Goal: Task Accomplishment & Management: Use online tool/utility

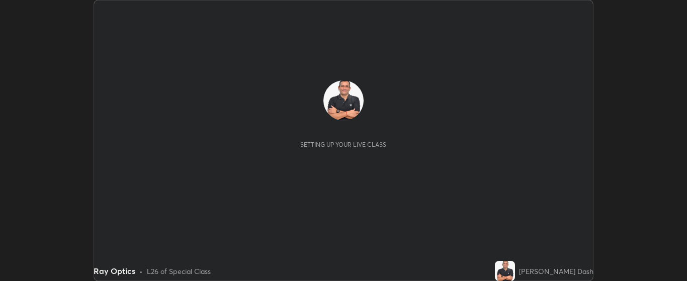
scroll to position [281, 687]
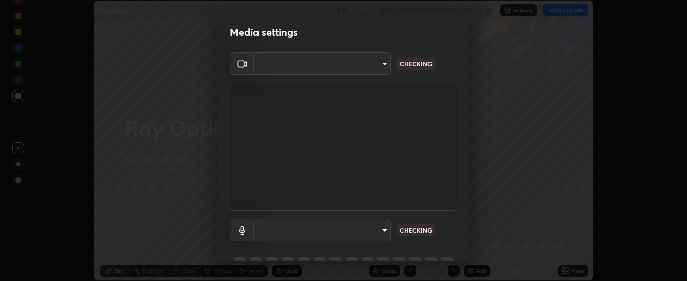
type input "bdf1d9f3bca52f971e18e8a0044631de21cc90e990e9184687b770e2af72e9a3"
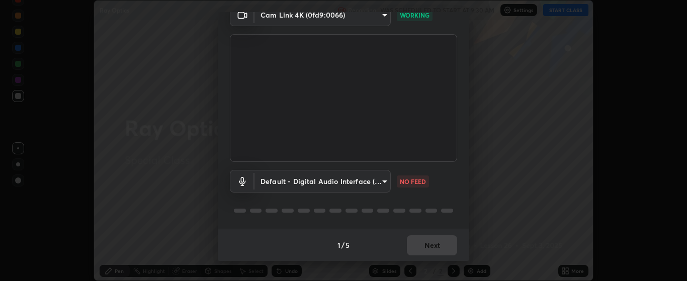
click at [386, 186] on body "Erase all Ray Optics Recording WAS SCHEDULED TO START AT 9:30 AM Settings START…" at bounding box center [343, 140] width 687 height 281
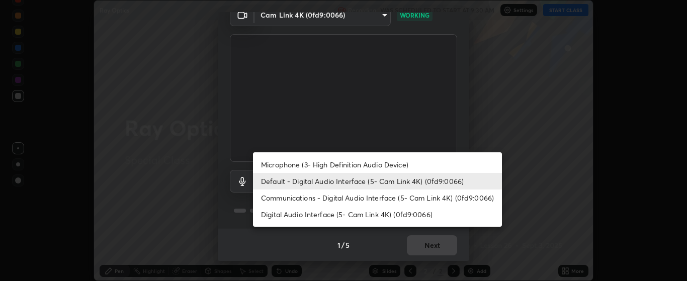
click at [394, 164] on li "Microphone (3- High Definition Audio Device)" at bounding box center [377, 164] width 249 height 17
type input "c256b86daf01c560be4829c0f54a8eced1dcc955cc1284151957411a620cb3fd"
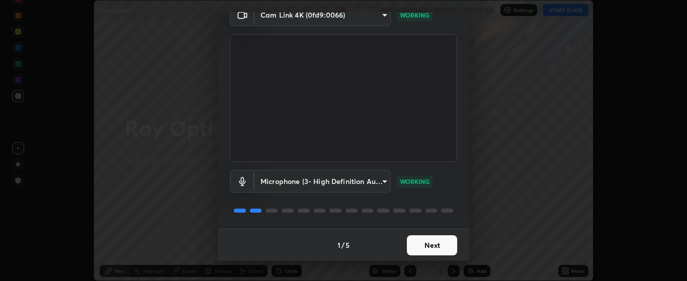
click at [434, 245] on button "Next" at bounding box center [432, 245] width 50 height 20
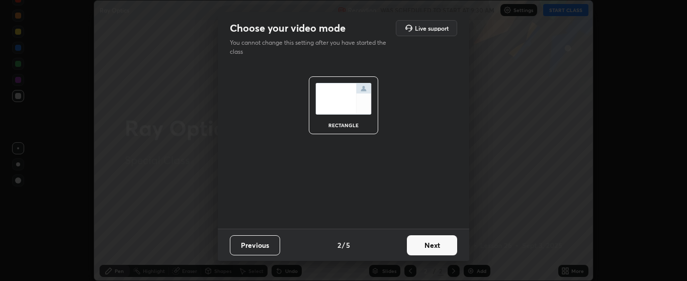
click at [435, 250] on button "Next" at bounding box center [432, 245] width 50 height 20
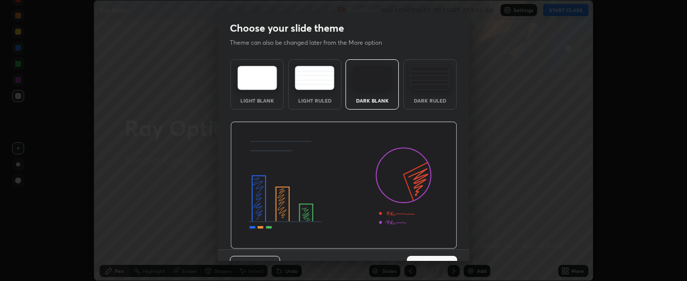
scroll to position [21, 0]
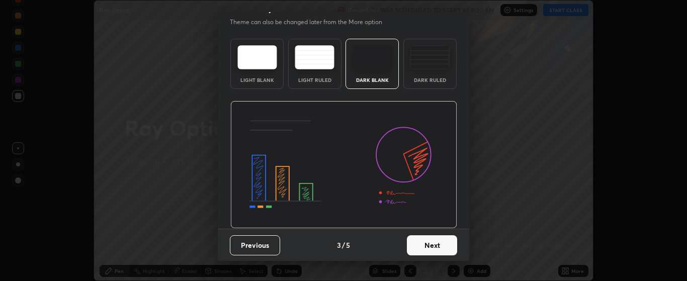
click at [439, 241] on button "Next" at bounding box center [432, 245] width 50 height 20
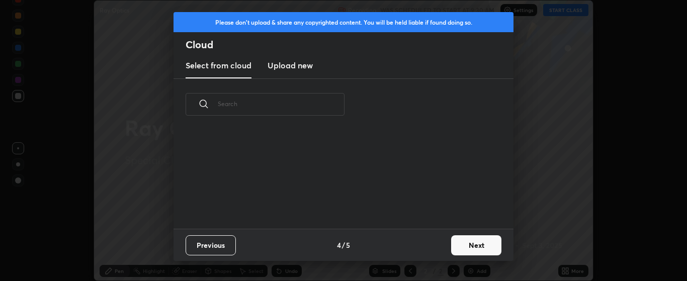
scroll to position [0, 0]
click at [466, 243] on button "Next" at bounding box center [476, 245] width 50 height 20
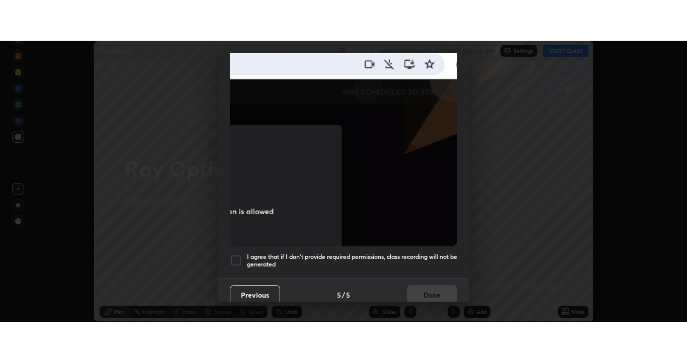
scroll to position [254, 0]
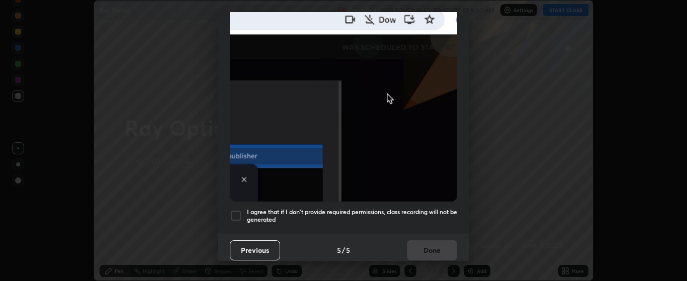
click at [241, 211] on div at bounding box center [236, 216] width 12 height 12
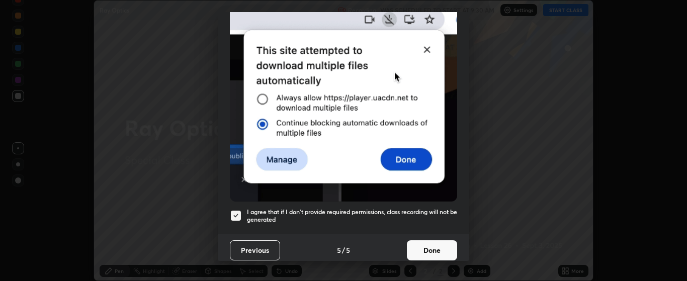
click at [429, 248] on button "Done" at bounding box center [432, 250] width 50 height 20
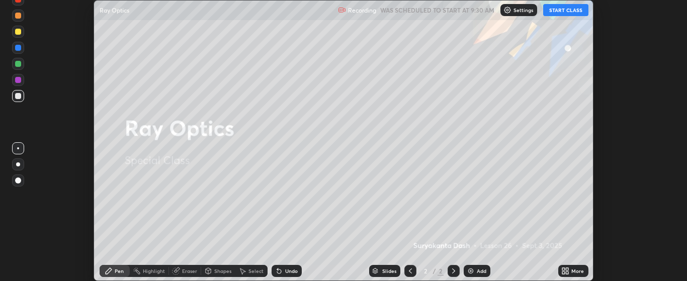
click at [565, 271] on icon at bounding box center [565, 271] width 8 height 8
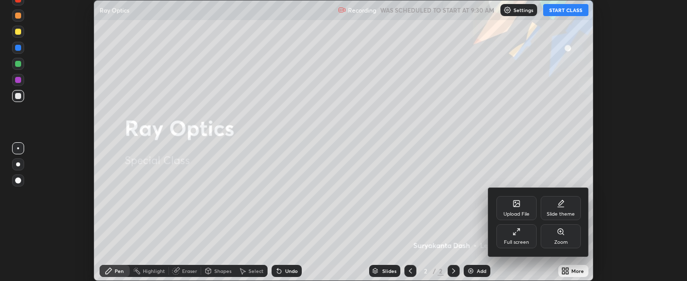
click at [515, 241] on div "Full screen" at bounding box center [516, 242] width 25 height 5
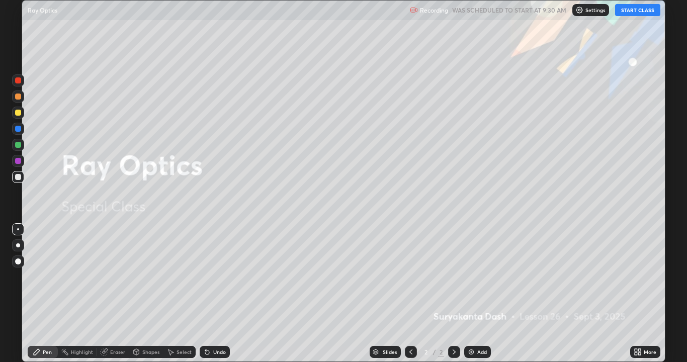
scroll to position [362, 687]
click at [635, 13] on button "START CLASS" at bounding box center [637, 10] width 45 height 12
click at [476, 281] on div "Add" at bounding box center [477, 352] width 27 height 12
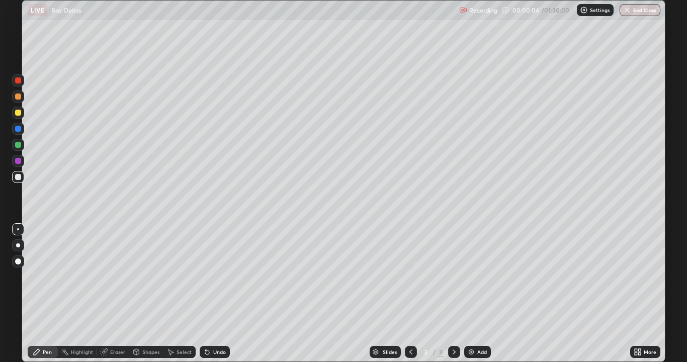
click at [18, 98] on div at bounding box center [18, 97] width 6 height 6
click at [479, 281] on div "Add" at bounding box center [482, 352] width 10 height 5
click at [19, 141] on div at bounding box center [18, 145] width 12 height 12
click at [18, 161] on div at bounding box center [18, 161] width 6 height 6
click at [22, 144] on div at bounding box center [18, 145] width 12 height 12
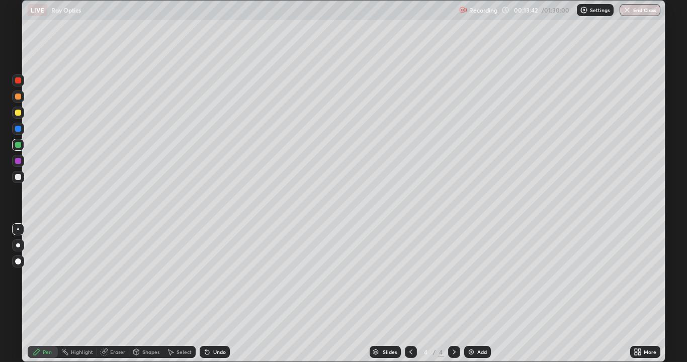
click at [19, 160] on div at bounding box center [18, 161] width 6 height 6
click at [220, 281] on div "Undo" at bounding box center [219, 352] width 13 height 5
click at [222, 281] on div "Undo" at bounding box center [215, 352] width 30 height 12
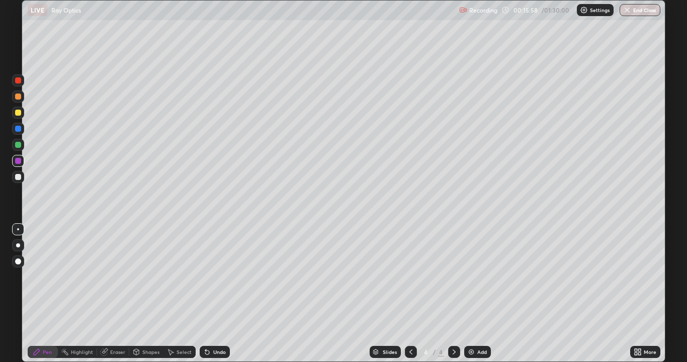
click at [222, 281] on div "Undo" at bounding box center [219, 352] width 13 height 5
click at [221, 281] on div "Undo" at bounding box center [219, 352] width 13 height 5
click at [219, 281] on div "Undo" at bounding box center [215, 352] width 30 height 12
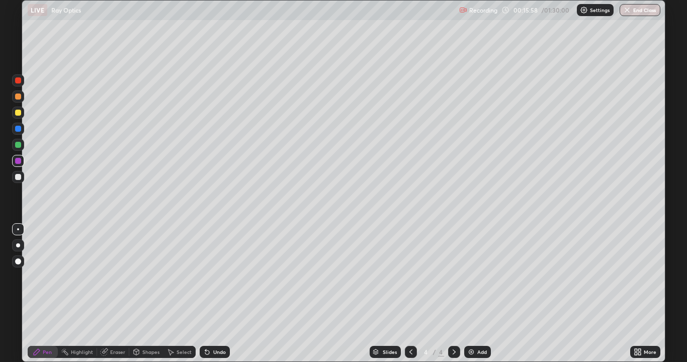
click at [222, 281] on div "Undo" at bounding box center [219, 352] width 13 height 5
click at [219, 281] on div "Undo" at bounding box center [215, 352] width 30 height 12
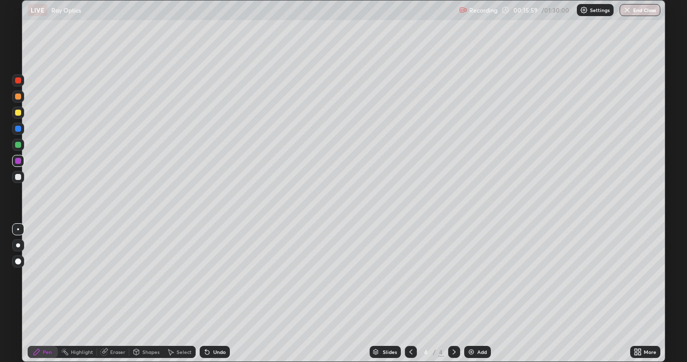
click at [219, 281] on div "Undo" at bounding box center [215, 352] width 30 height 12
click at [221, 281] on div "Undo" at bounding box center [215, 352] width 30 height 12
click at [218, 281] on div "Undo" at bounding box center [219, 352] width 13 height 5
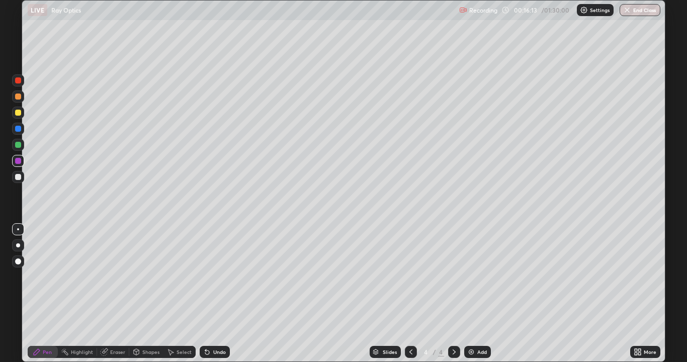
click at [217, 281] on div "Undo" at bounding box center [219, 352] width 13 height 5
click at [218, 281] on div "Undo" at bounding box center [219, 352] width 13 height 5
click at [482, 281] on div "Add" at bounding box center [482, 352] width 10 height 5
click at [412, 281] on div at bounding box center [411, 352] width 12 height 20
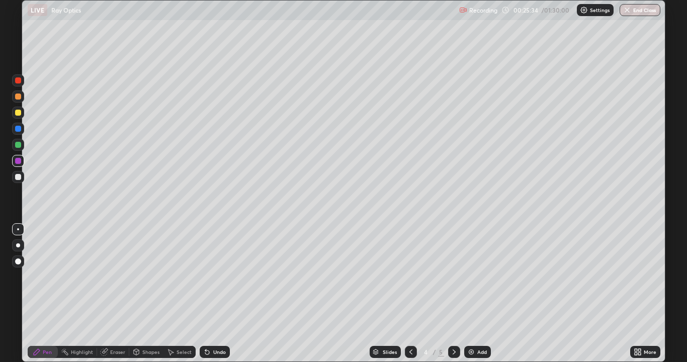
click at [411, 281] on div at bounding box center [411, 352] width 12 height 20
click at [454, 281] on icon at bounding box center [454, 352] width 3 height 5
click at [452, 281] on icon at bounding box center [454, 352] width 8 height 8
click at [216, 281] on div "Undo" at bounding box center [219, 352] width 13 height 5
click at [218, 281] on div "Undo" at bounding box center [215, 352] width 30 height 12
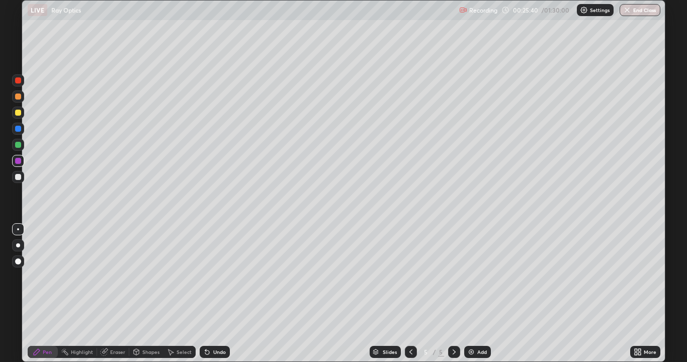
click at [218, 281] on div "Undo" at bounding box center [215, 352] width 30 height 12
click at [118, 281] on div "Eraser" at bounding box center [117, 352] width 15 height 5
click at [53, 281] on div "Pen" at bounding box center [43, 352] width 30 height 12
click at [478, 281] on div "Add" at bounding box center [482, 352] width 10 height 5
click at [226, 281] on div "Undo" at bounding box center [215, 352] width 30 height 12
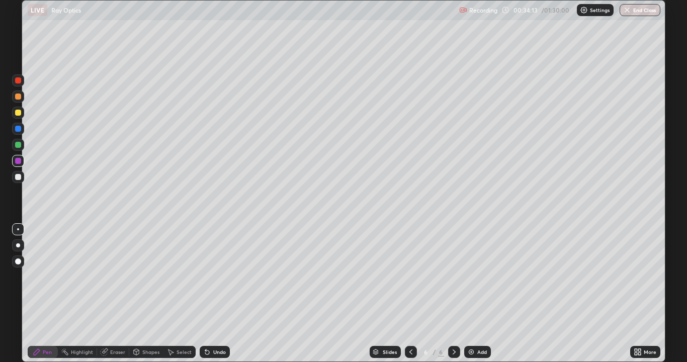
click at [220, 281] on div "Undo" at bounding box center [219, 352] width 13 height 5
click at [478, 281] on div "Add" at bounding box center [482, 352] width 10 height 5
click at [214, 281] on div "Undo" at bounding box center [215, 352] width 30 height 12
click at [213, 281] on div "Undo" at bounding box center [215, 352] width 30 height 12
click at [217, 281] on div "Undo" at bounding box center [215, 352] width 30 height 12
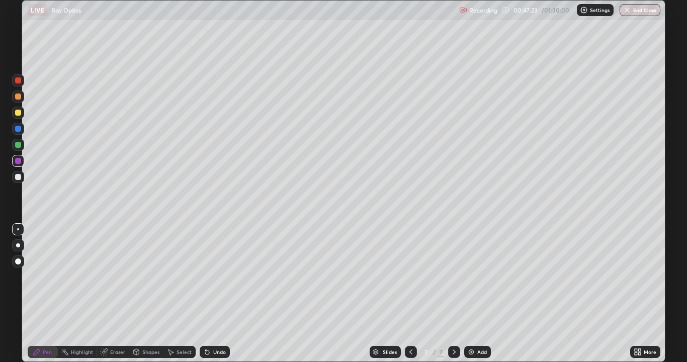
click at [216, 281] on div "Undo" at bounding box center [219, 352] width 13 height 5
click at [215, 281] on div "Undo" at bounding box center [215, 352] width 30 height 12
click at [217, 281] on div "Undo" at bounding box center [219, 352] width 13 height 5
click at [479, 281] on div "Add" at bounding box center [477, 352] width 27 height 12
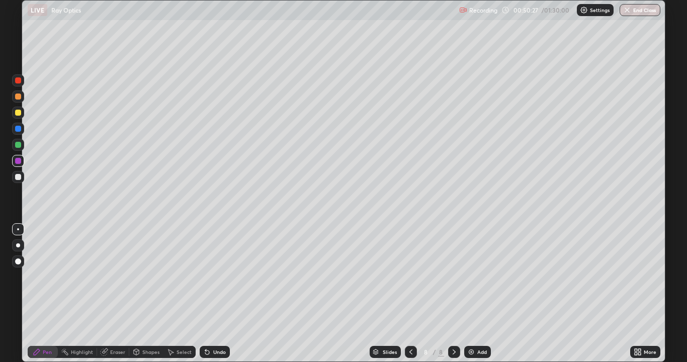
click at [477, 281] on div "Add" at bounding box center [482, 352] width 10 height 5
click at [211, 281] on div "Undo" at bounding box center [215, 352] width 30 height 12
click at [477, 281] on div "Add" at bounding box center [482, 352] width 10 height 5
click at [22, 113] on div at bounding box center [18, 113] width 12 height 12
click at [410, 281] on icon at bounding box center [410, 352] width 8 height 8
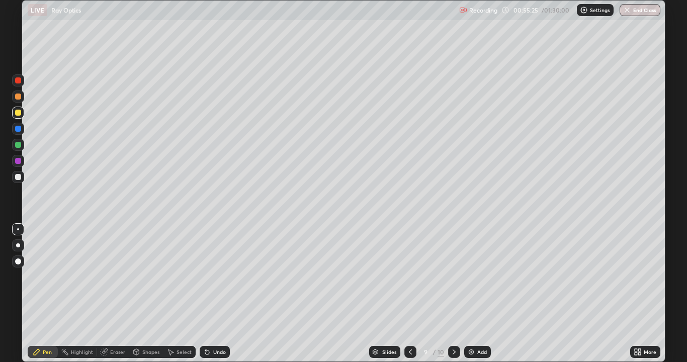
click at [453, 281] on icon at bounding box center [454, 352] width 8 height 8
click at [19, 161] on div at bounding box center [18, 161] width 6 height 6
click at [221, 281] on div "Undo" at bounding box center [215, 352] width 30 height 12
click at [220, 281] on div "Undo" at bounding box center [219, 352] width 13 height 5
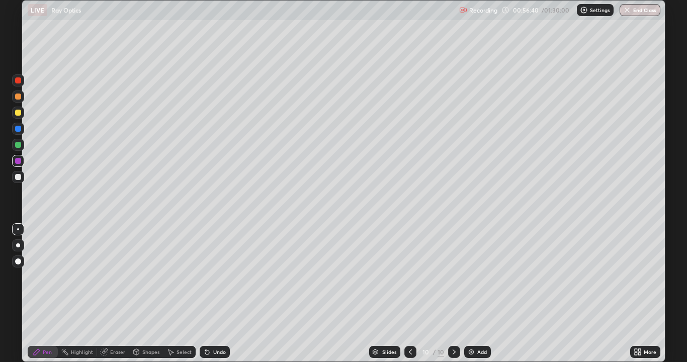
click at [220, 281] on div "Undo" at bounding box center [219, 352] width 13 height 5
click at [217, 281] on div "Undo" at bounding box center [219, 352] width 13 height 5
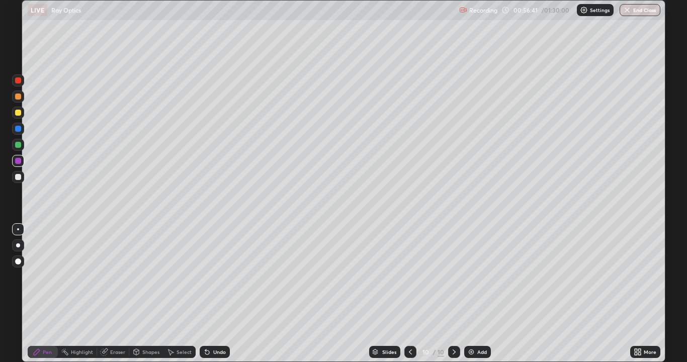
click at [214, 281] on div "Undo" at bounding box center [219, 352] width 13 height 5
click at [213, 281] on div "Undo" at bounding box center [219, 352] width 13 height 5
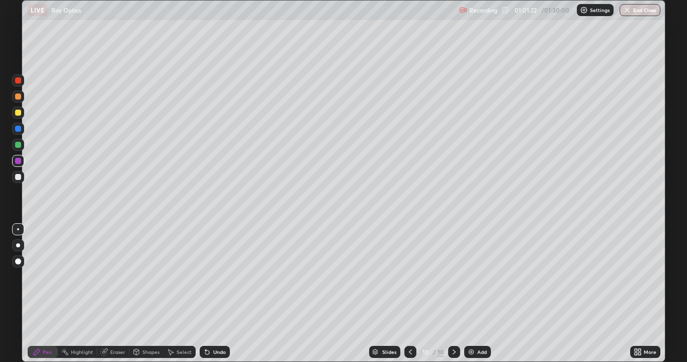
click at [482, 281] on div "Add" at bounding box center [477, 352] width 27 height 12
click at [22, 146] on div at bounding box center [18, 145] width 12 height 12
click at [477, 281] on div "Add" at bounding box center [482, 352] width 10 height 5
click at [20, 158] on div at bounding box center [18, 161] width 6 height 6
click at [483, 281] on div "Add" at bounding box center [482, 352] width 10 height 5
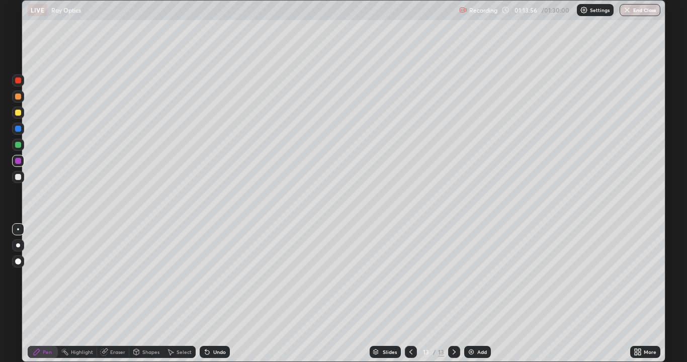
click at [474, 281] on img at bounding box center [471, 352] width 8 height 8
click at [121, 281] on div "Eraser" at bounding box center [117, 352] width 15 height 5
click at [55, 281] on div "Pen" at bounding box center [43, 352] width 30 height 12
click at [19, 144] on div at bounding box center [18, 145] width 6 height 6
click at [218, 281] on div "Undo" at bounding box center [219, 352] width 13 height 5
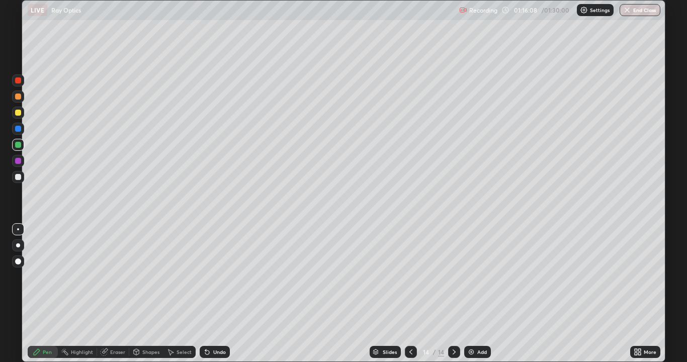
click at [213, 281] on div "Undo" at bounding box center [219, 352] width 13 height 5
click at [211, 281] on div "Undo" at bounding box center [215, 352] width 30 height 12
click at [124, 281] on div "Eraser" at bounding box center [117, 352] width 15 height 5
click at [52, 281] on div "Pen" at bounding box center [43, 352] width 30 height 12
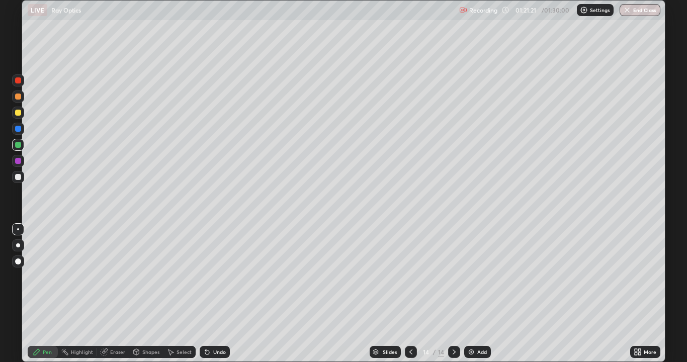
click at [642, 9] on button "End Class" at bounding box center [640, 10] width 41 height 12
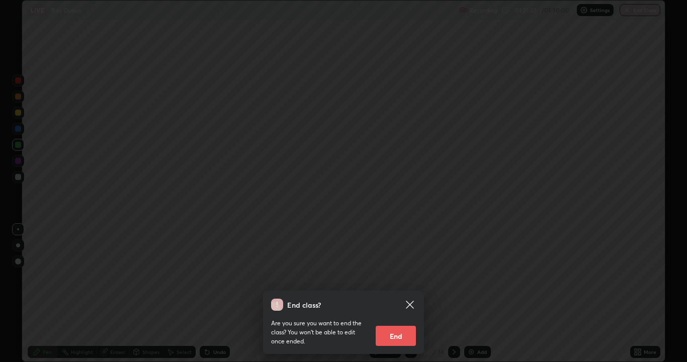
click at [392, 281] on button "End" at bounding box center [396, 336] width 40 height 20
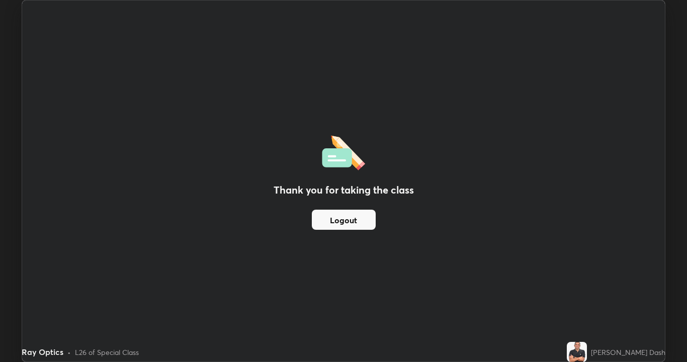
click at [353, 224] on button "Logout" at bounding box center [344, 220] width 64 height 20
